Goal: Information Seeking & Learning: Learn about a topic

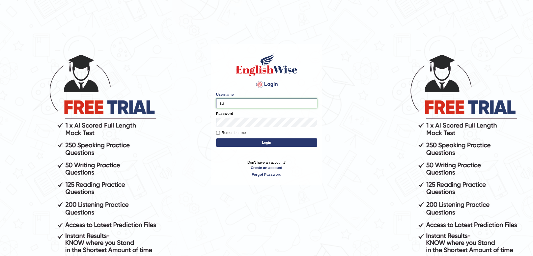
type input "surajshrestha100"
click at [262, 140] on button "Login" at bounding box center [266, 142] width 101 height 8
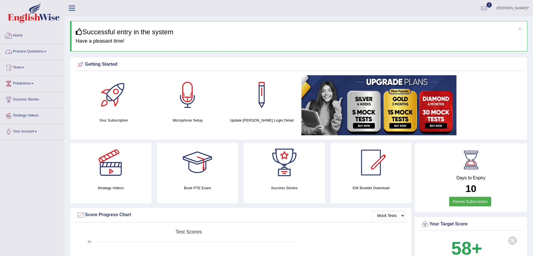
click at [38, 54] on link "Practice Questions" at bounding box center [32, 51] width 64 height 14
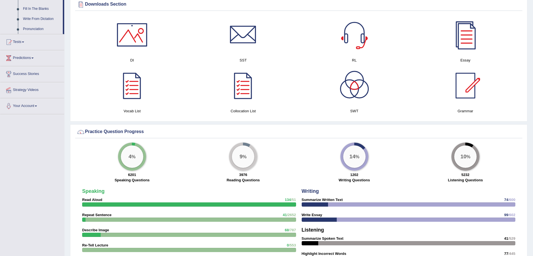
scroll to position [265, 0]
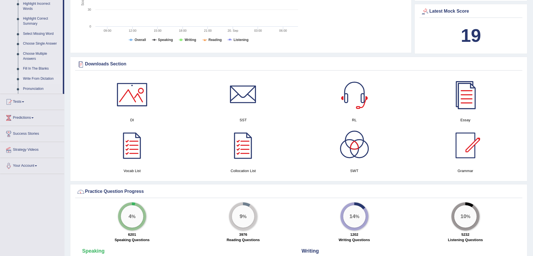
click at [46, 78] on link "Write From Dictation" at bounding box center [41, 79] width 42 height 10
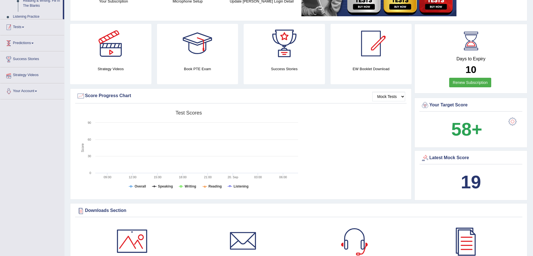
scroll to position [73, 0]
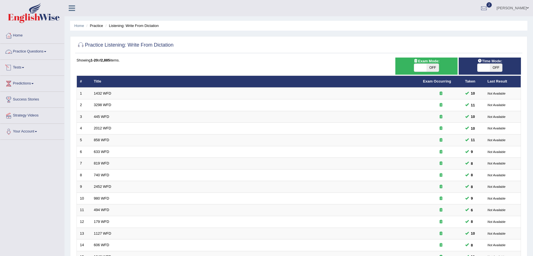
click at [27, 49] on link "Practice Questions" at bounding box center [32, 51] width 64 height 14
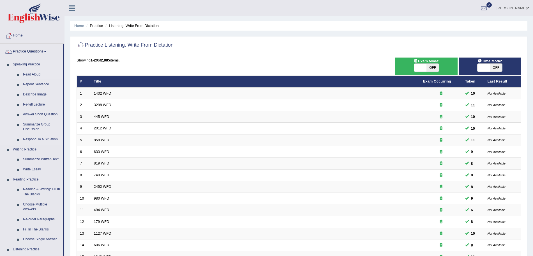
click at [34, 75] on link "Read Aloud" at bounding box center [41, 75] width 42 height 10
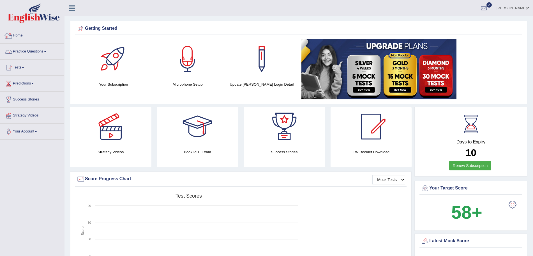
click at [38, 50] on link "Practice Questions" at bounding box center [32, 51] width 64 height 14
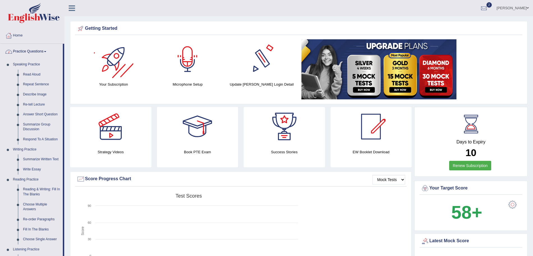
scroll to position [180, 0]
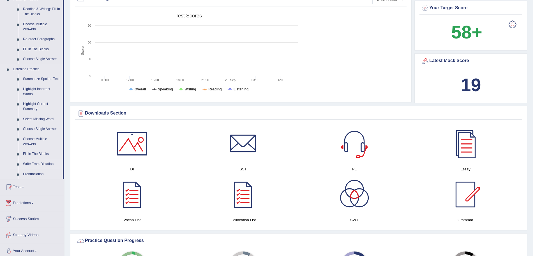
click at [40, 162] on link "Write From Dictation" at bounding box center [41, 164] width 42 height 10
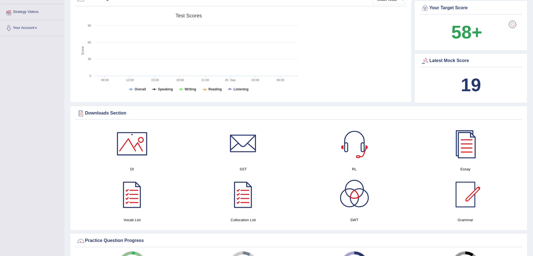
scroll to position [74, 0]
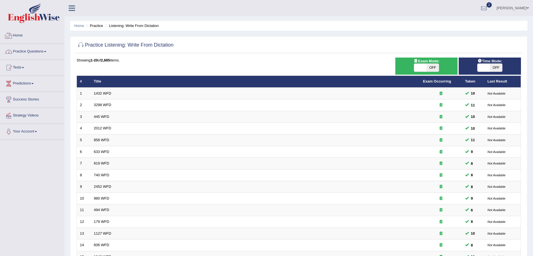
click at [40, 47] on link "Practice Questions" at bounding box center [32, 51] width 64 height 14
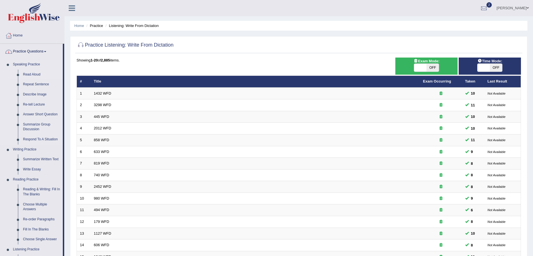
click at [38, 73] on link "Read Aloud" at bounding box center [41, 75] width 42 height 10
